Goal: Task Accomplishment & Management: Use online tool/utility

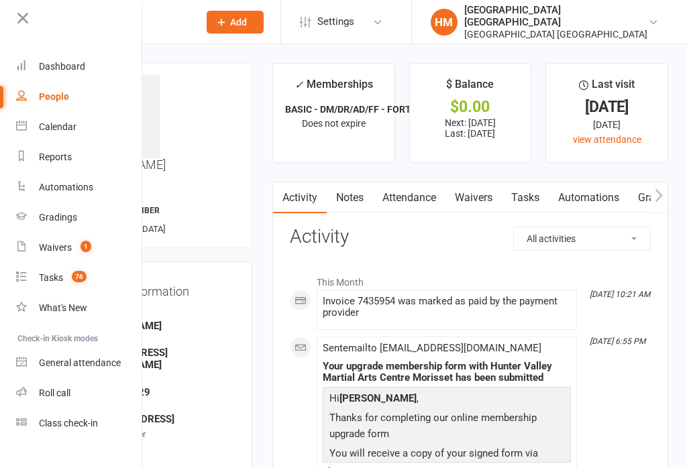
click at [48, 422] on div "Class check-in" at bounding box center [68, 423] width 59 height 11
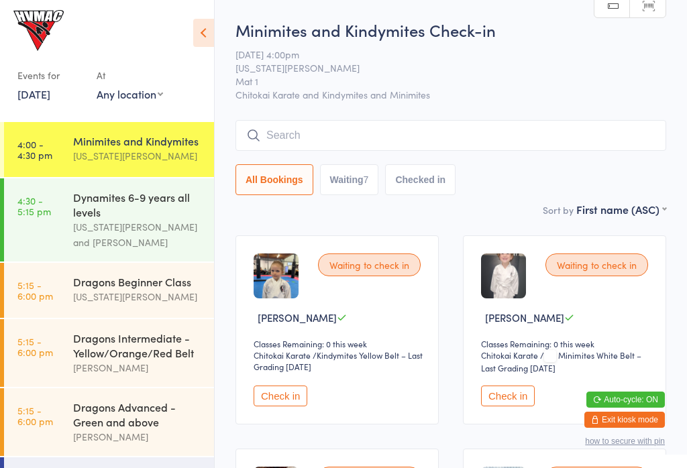
click at [200, 25] on icon at bounding box center [203, 33] width 21 height 28
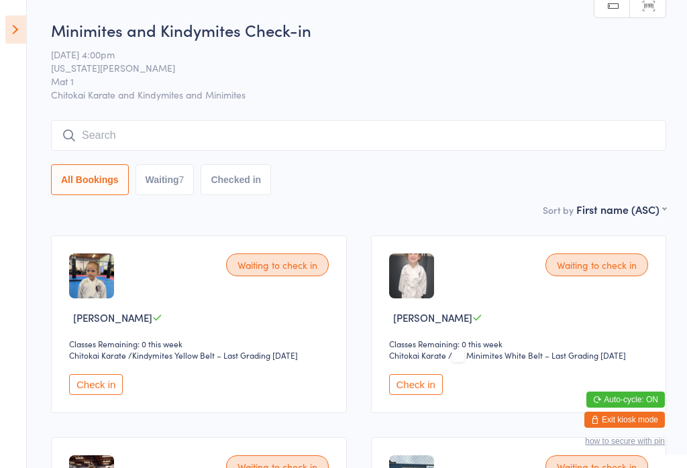
click at [15, 18] on icon at bounding box center [15, 29] width 21 height 28
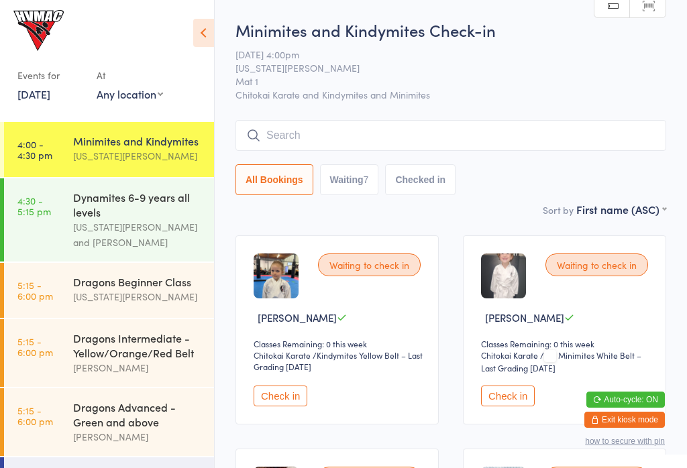
click at [161, 284] on div "Dragons Beginner Class" at bounding box center [137, 281] width 129 height 15
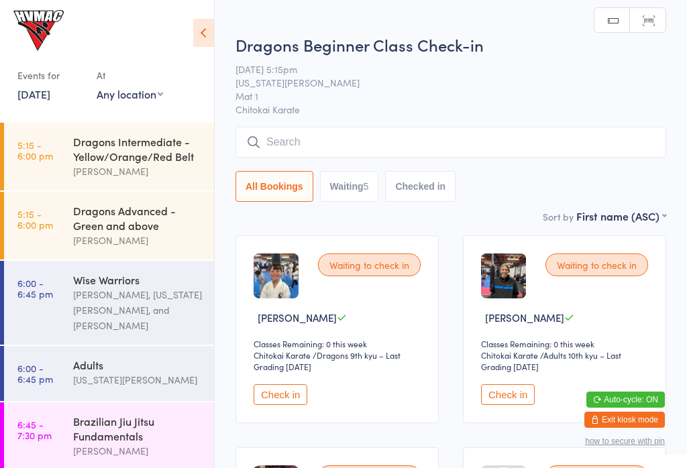
scroll to position [196, 0]
click at [138, 364] on div "Adults" at bounding box center [137, 365] width 129 height 15
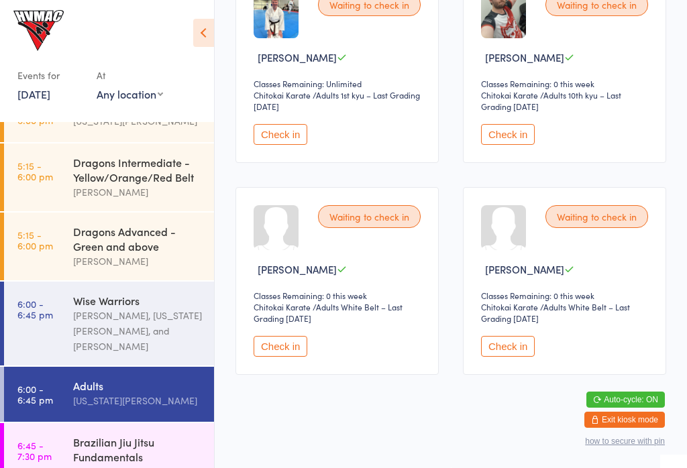
scroll to position [261, 0]
click at [129, 321] on div "Lesley Talbut, Georgia Dearlove, and Dallas Evans" at bounding box center [137, 331] width 129 height 46
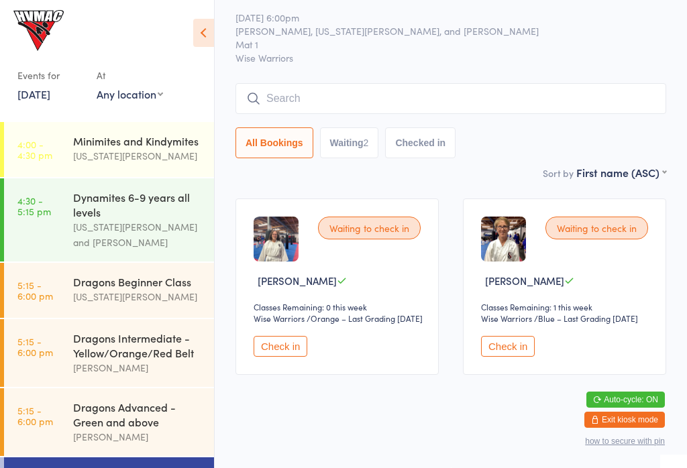
click at [141, 130] on div "Minimites and Kindymites Georgia Dearlove" at bounding box center [143, 148] width 141 height 53
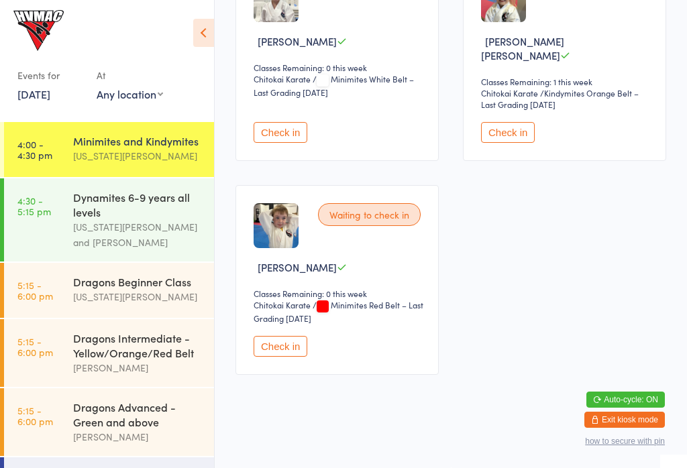
scroll to position [703, 0]
click at [153, 213] on div "Dynamites 6-9 years all levels" at bounding box center [137, 204] width 129 height 29
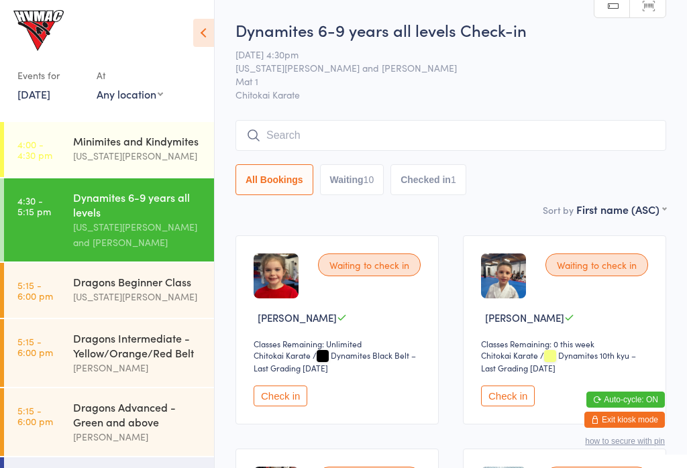
click at [194, 28] on icon at bounding box center [203, 33] width 21 height 28
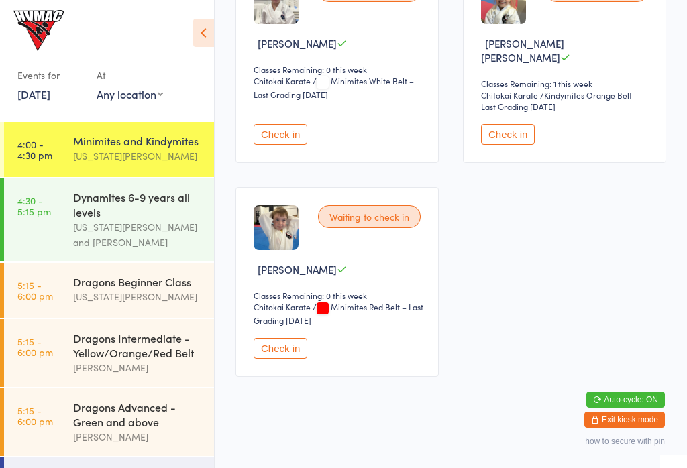
scroll to position [701, 0]
click at [294, 358] on button "Check in" at bounding box center [280, 347] width 54 height 21
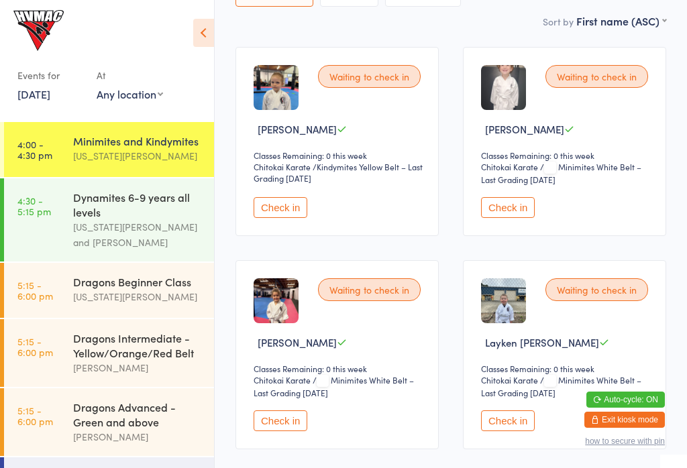
scroll to position [188, 0]
click at [289, 219] on button "Check in" at bounding box center [280, 208] width 54 height 21
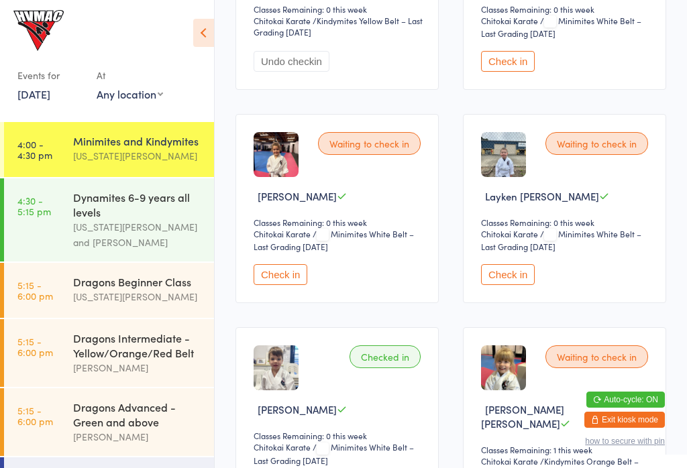
scroll to position [331, 0]
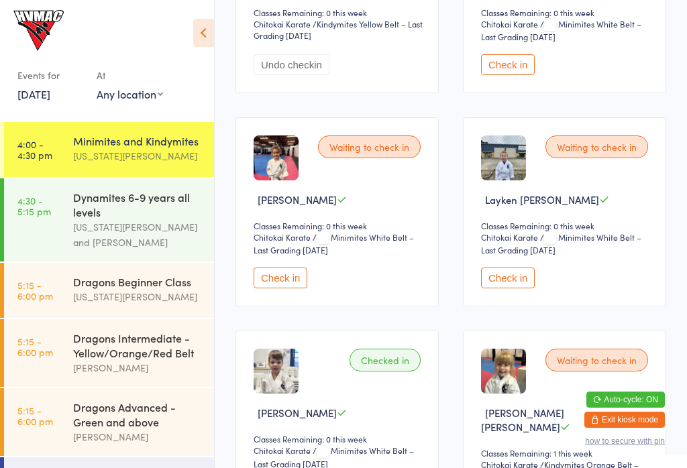
click at [276, 288] on button "Check in" at bounding box center [280, 278] width 54 height 21
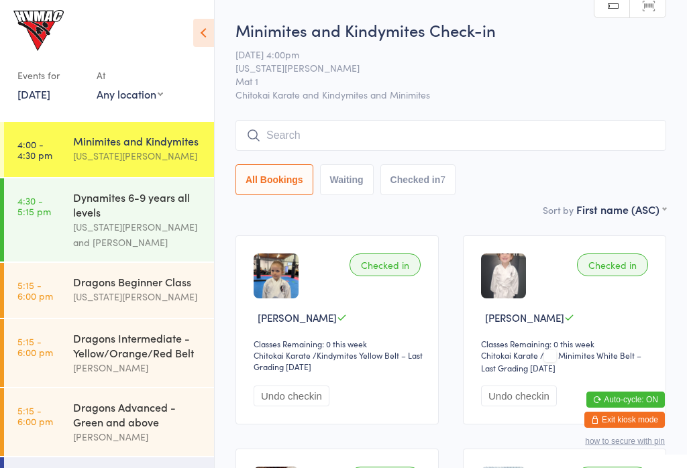
scroll to position [0, 0]
click at [46, 213] on time "4:30 - 5:15 pm" at bounding box center [34, 205] width 34 height 21
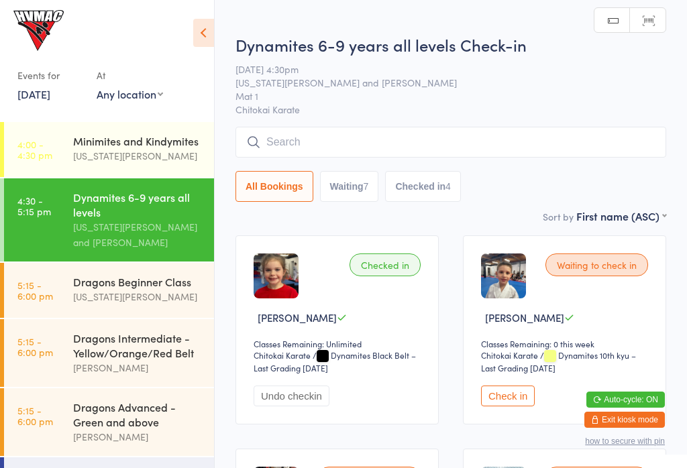
click at [38, 318] on link "5:15 - 6:00 pm Dragons Beginner Class Georgia Dearlove" at bounding box center [109, 290] width 210 height 55
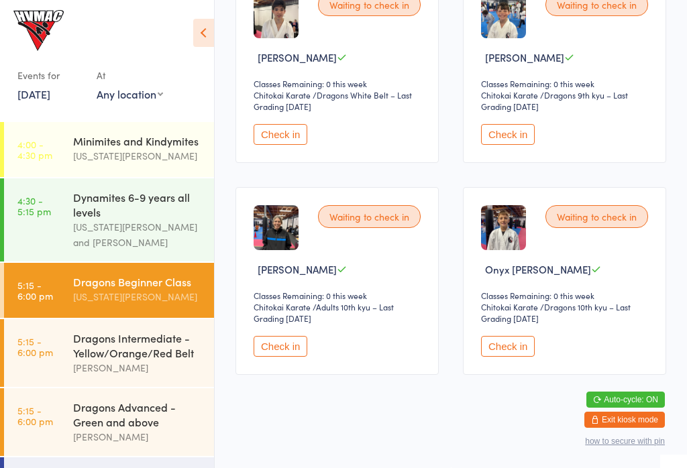
scroll to position [474, 0]
click at [288, 357] on button "Check in" at bounding box center [280, 346] width 54 height 21
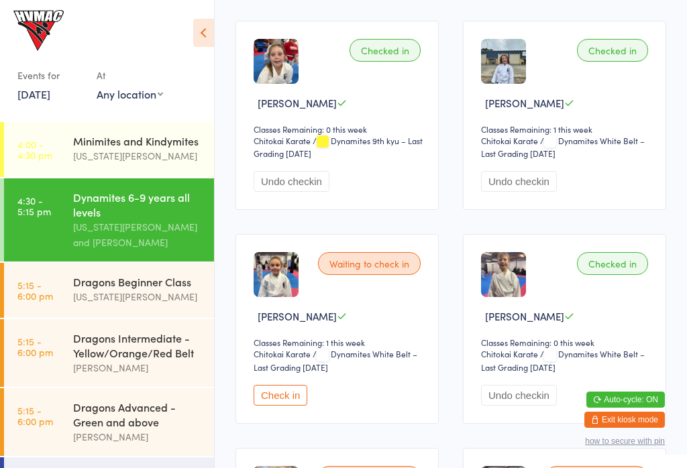
scroll to position [429, 0]
